Goal: Task Accomplishment & Management: Manage account settings

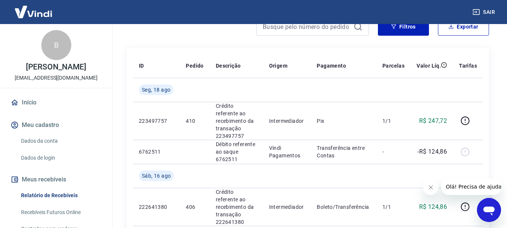
scroll to position [75, 0]
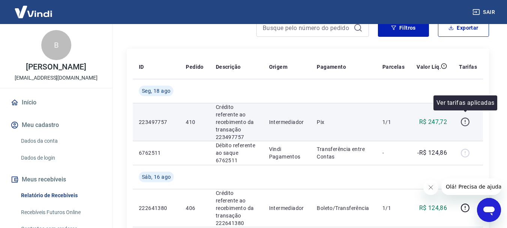
click at [468, 118] on icon "button" at bounding box center [465, 121] width 9 height 9
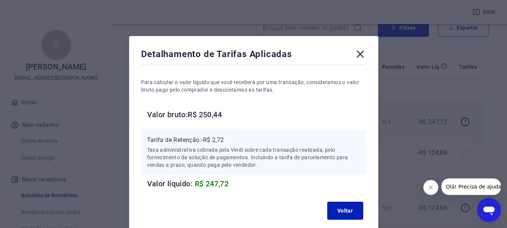
click at [361, 53] on icon at bounding box center [360, 54] width 7 height 7
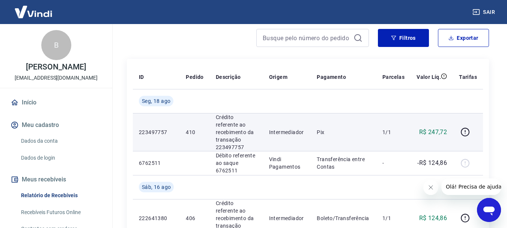
scroll to position [64, 0]
